Goal: Find specific page/section: Find specific page/section

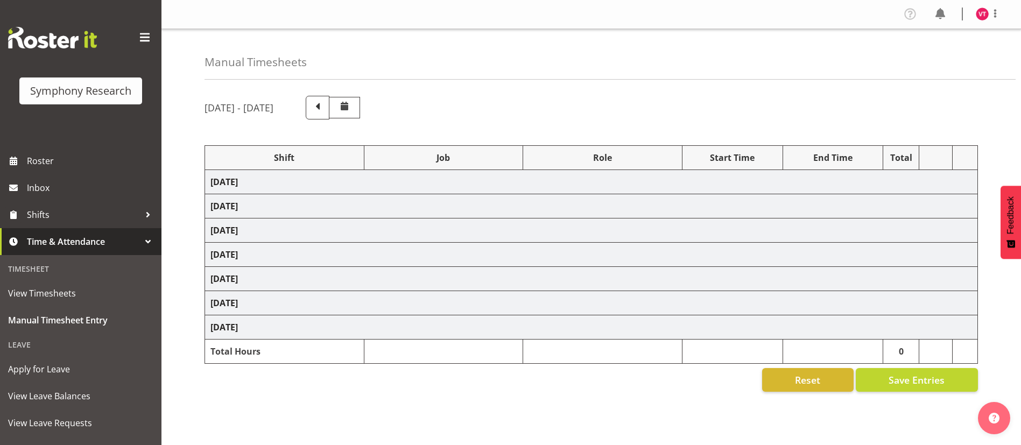
scroll to position [86, 0]
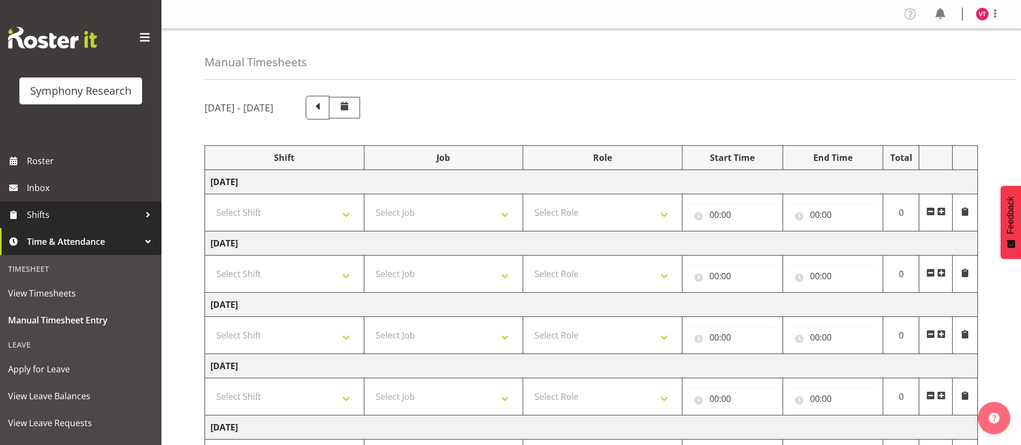
drag, startPoint x: 0, startPoint y: 0, endPoint x: 95, endPoint y: 215, distance: 235.3
click at [95, 215] on span "Shifts" at bounding box center [83, 215] width 113 height 16
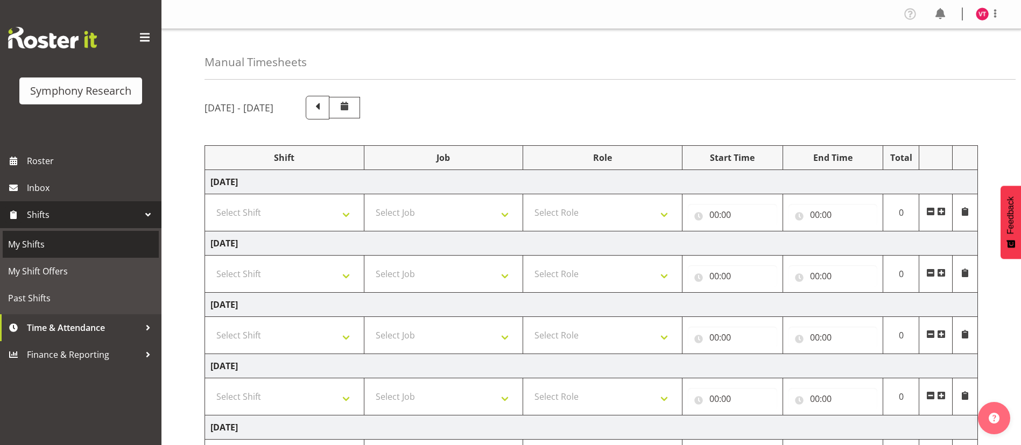
click at [61, 249] on span "My Shifts" at bounding box center [80, 244] width 145 height 16
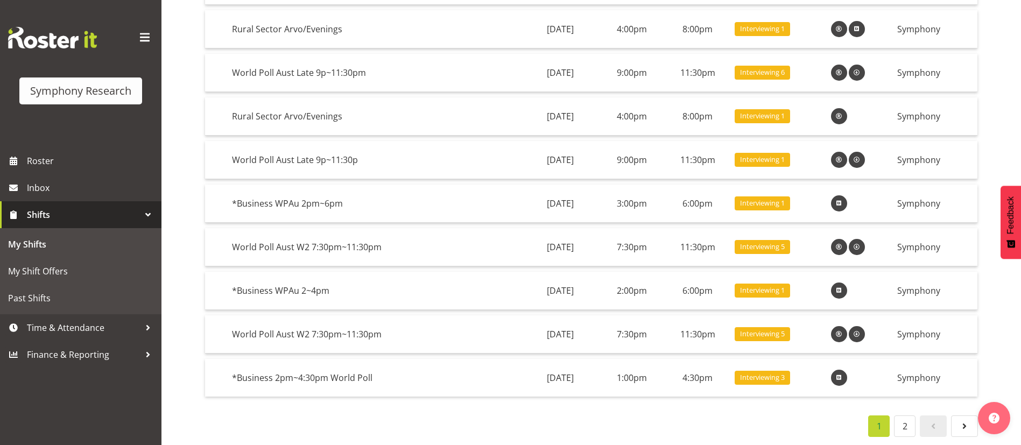
scroll to position [187, 0]
click at [958, 420] on span at bounding box center [964, 426] width 13 height 13
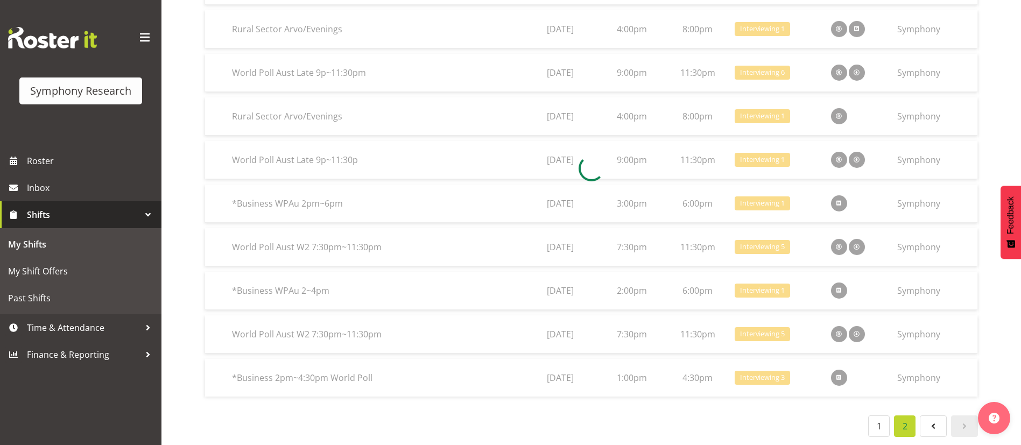
scroll to position [97, 0]
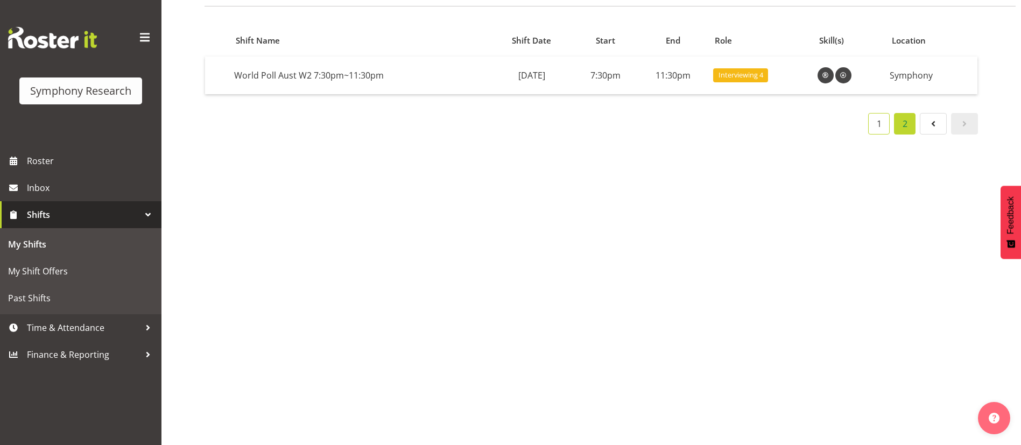
click at [873, 117] on link "1" at bounding box center [879, 124] width 22 height 22
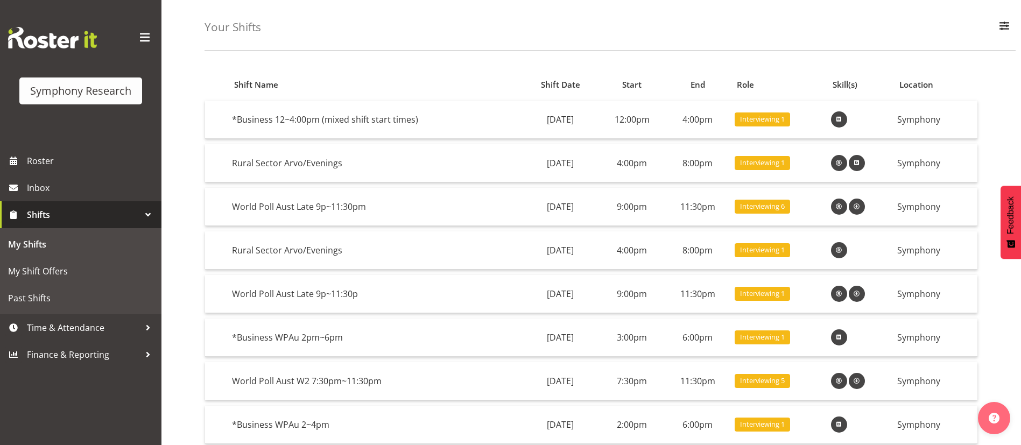
scroll to position [0, 0]
